Goal: Use online tool/utility: Utilize a website feature to perform a specific function

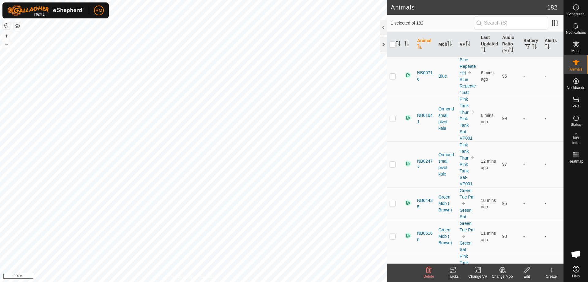
click at [453, 270] on icon at bounding box center [453, 269] width 7 height 7
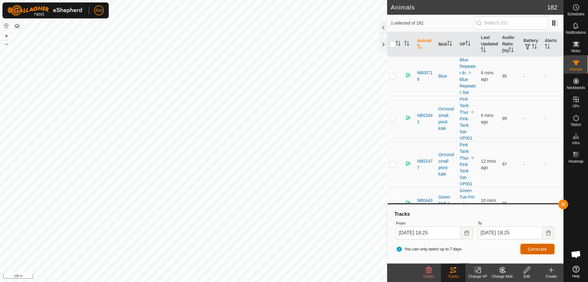
click at [542, 250] on span "Generate" at bounding box center [537, 248] width 19 height 5
click at [467, 233] on icon "Choose Date" at bounding box center [466, 232] width 5 height 5
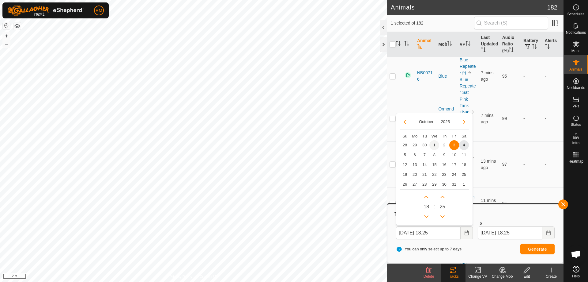
click at [434, 144] on span "1" at bounding box center [435, 145] width 10 height 10
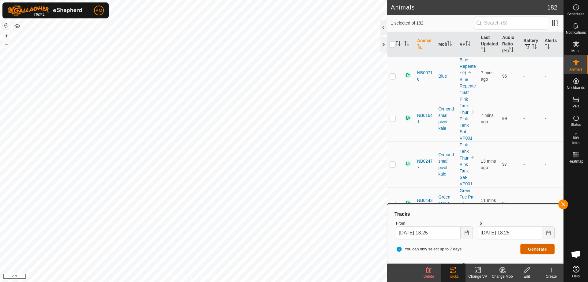
click at [545, 247] on span "Generate" at bounding box center [537, 248] width 19 height 5
click at [464, 233] on icon "Choose Date" at bounding box center [466, 232] width 5 height 5
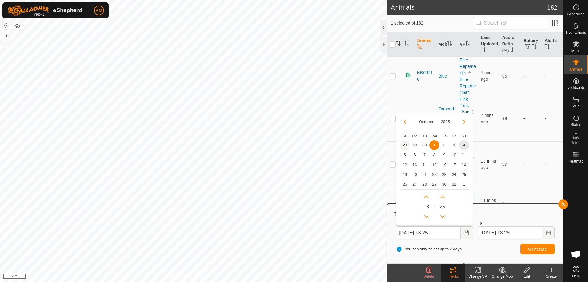
click at [405, 144] on span "28" at bounding box center [405, 145] width 10 height 10
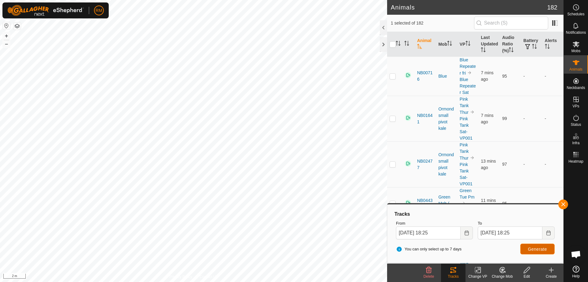
click at [541, 248] on span "Generate" at bounding box center [537, 248] width 19 height 5
click at [467, 234] on icon "Choose Date" at bounding box center [466, 232] width 5 height 5
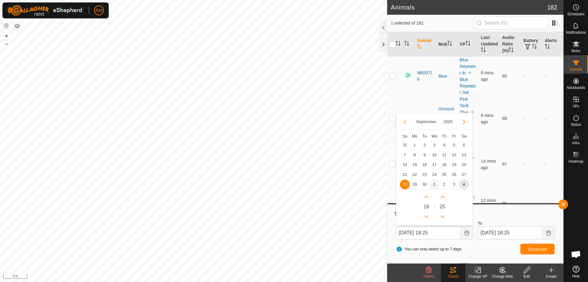
click at [433, 183] on span "1" at bounding box center [435, 184] width 10 height 10
type input "[DATE] 18:25"
